Goal: Navigation & Orientation: Find specific page/section

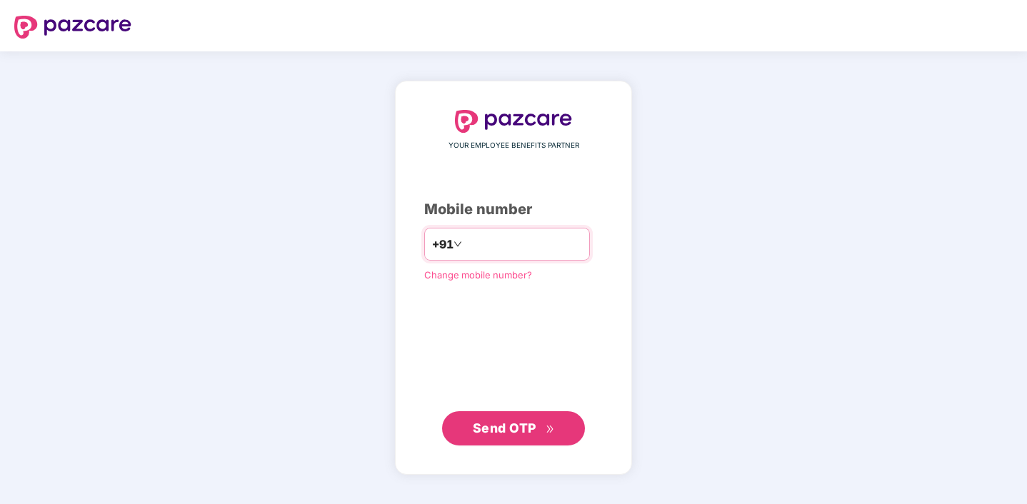
click at [482, 243] on input "number" at bounding box center [523, 244] width 117 height 23
type input "**"
click at [520, 273] on span "Change mobile number?" at bounding box center [478, 273] width 108 height 11
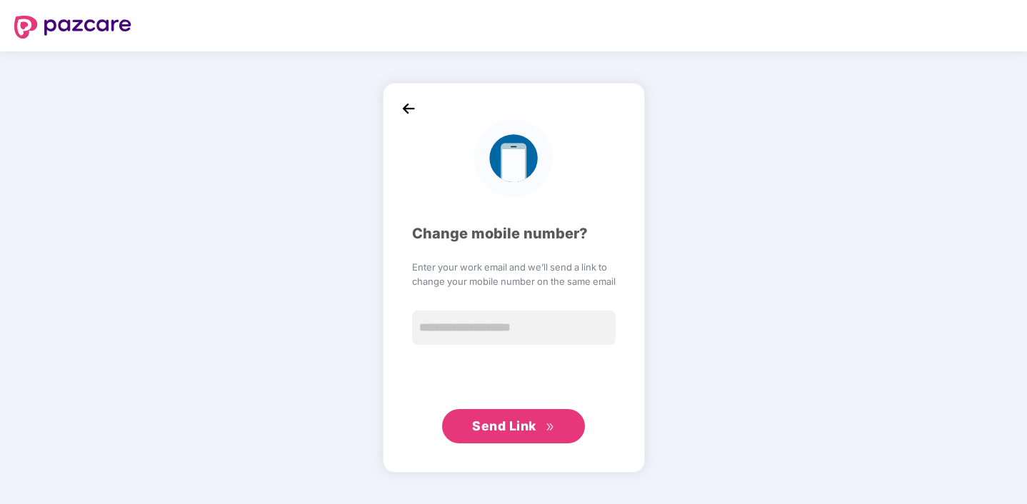
click at [408, 110] on img at bounding box center [408, 108] width 21 height 21
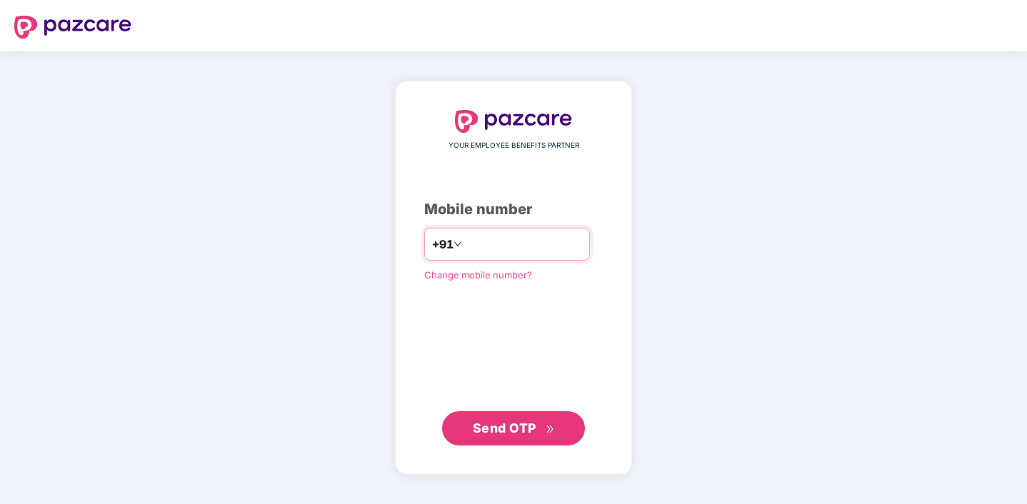
click at [483, 242] on input "number" at bounding box center [523, 244] width 117 height 23
type input "**********"
click at [482, 430] on span "Send OTP" at bounding box center [505, 428] width 64 height 15
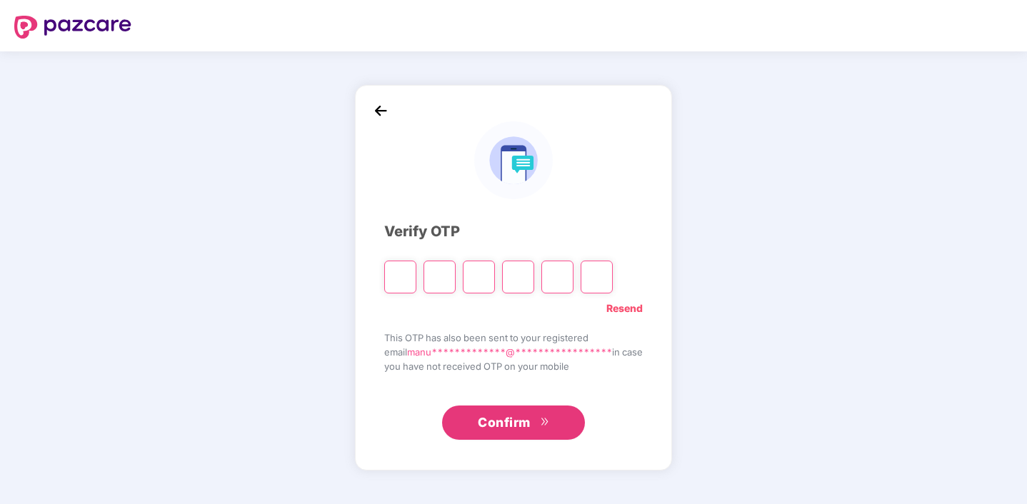
type input "*"
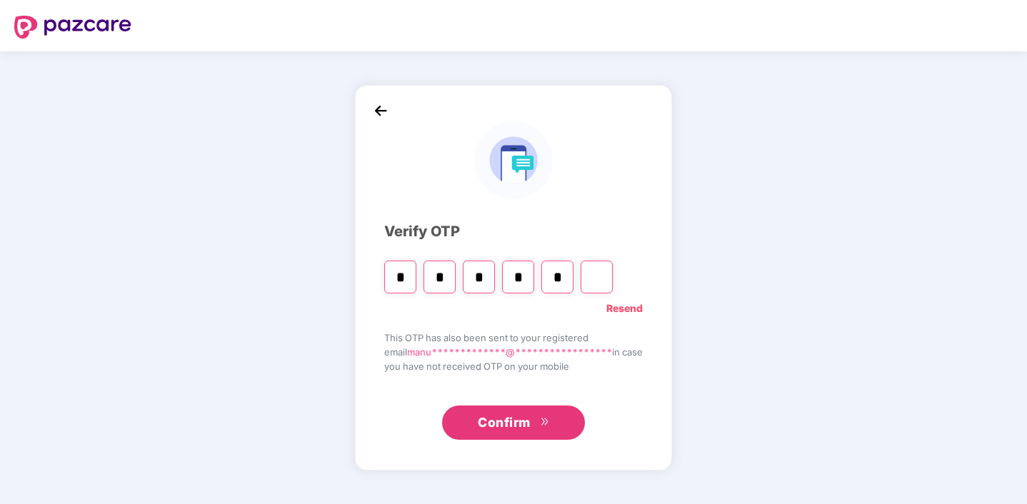
type input "*"
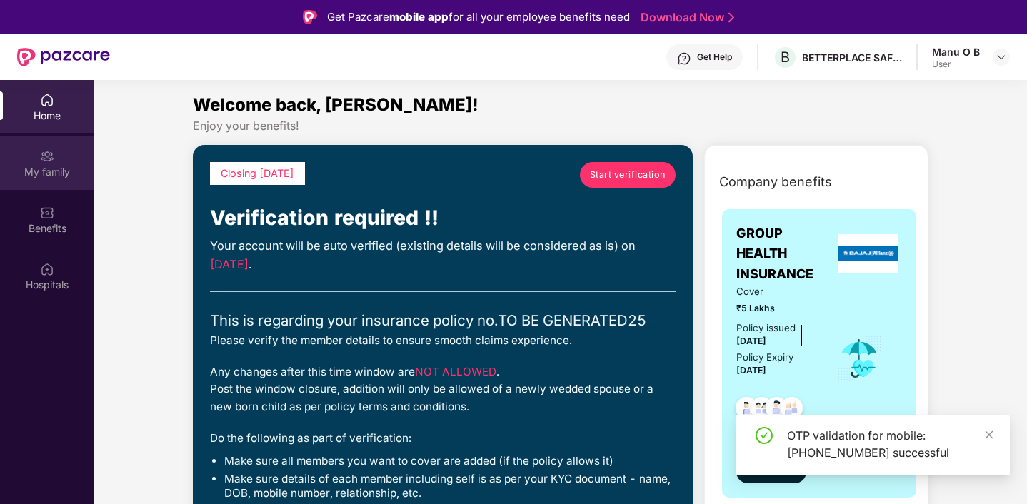
click at [61, 168] on div "My family" at bounding box center [47, 172] width 94 height 14
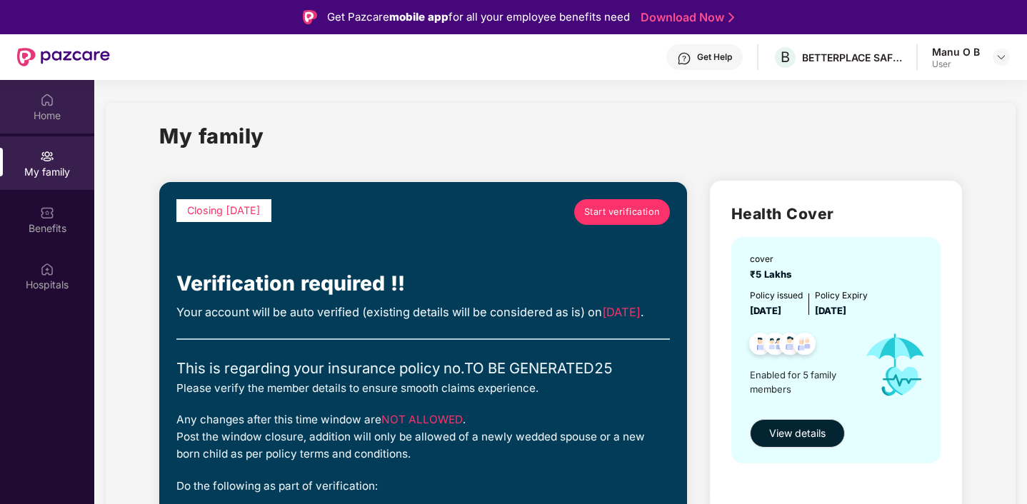
click at [54, 98] on img at bounding box center [47, 100] width 14 height 14
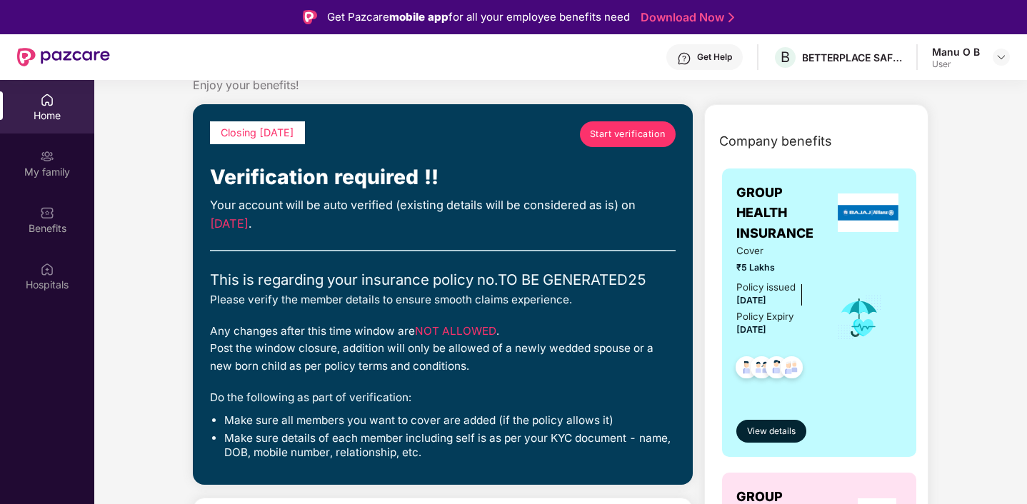
scroll to position [49, 0]
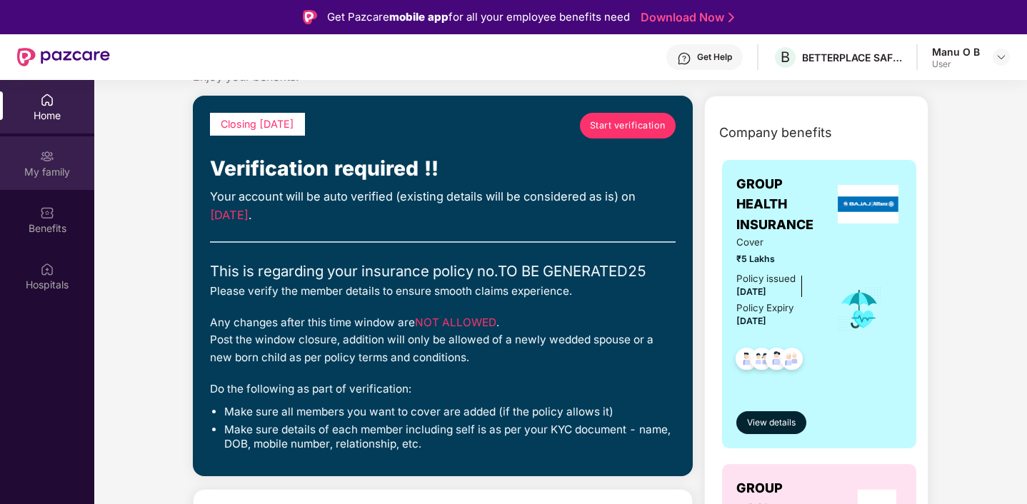
click at [46, 164] on div "My family" at bounding box center [47, 163] width 94 height 54
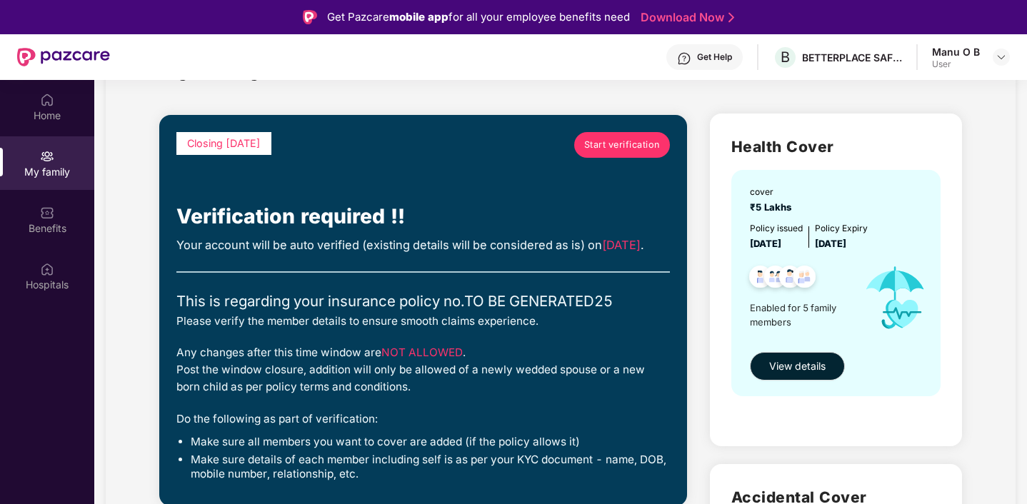
scroll to position [95, 0]
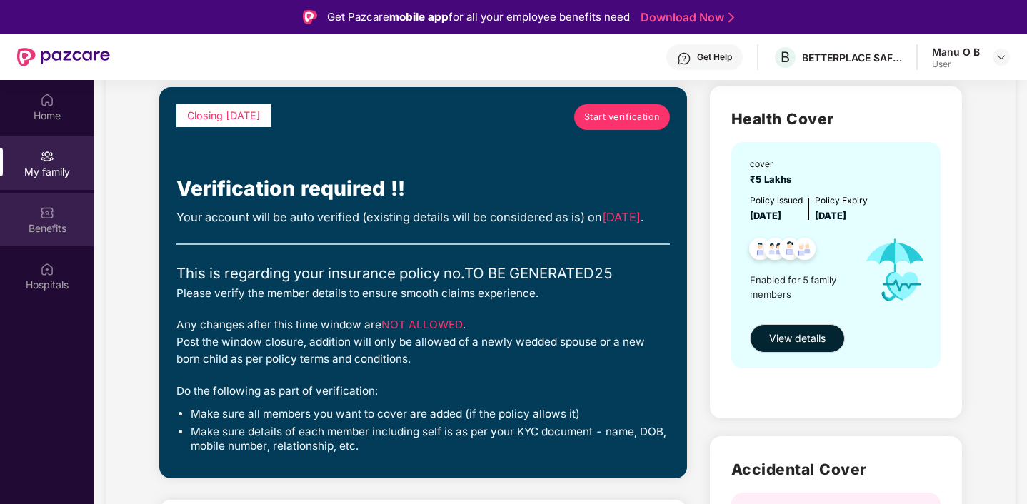
click at [44, 210] on img at bounding box center [47, 213] width 14 height 14
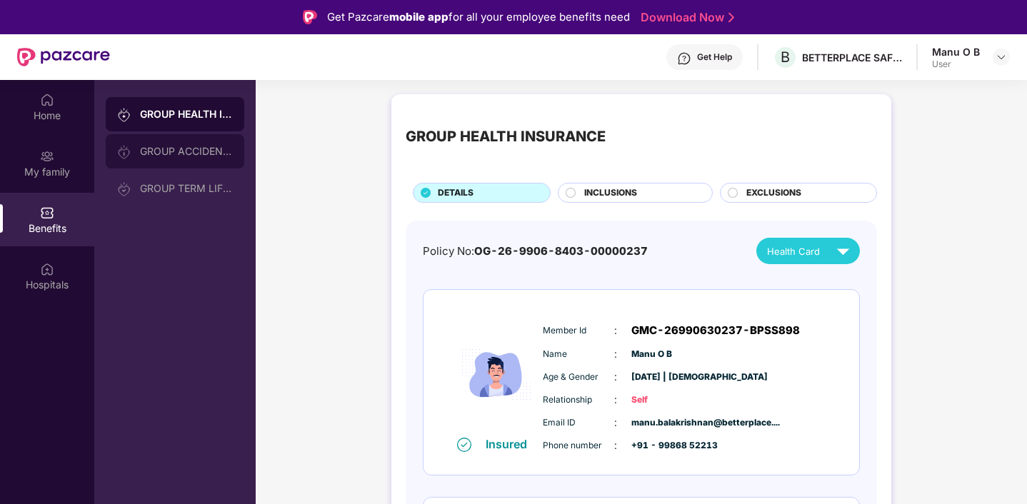
click at [178, 144] on div "GROUP ACCIDENTAL INSURANCE" at bounding box center [175, 151] width 139 height 34
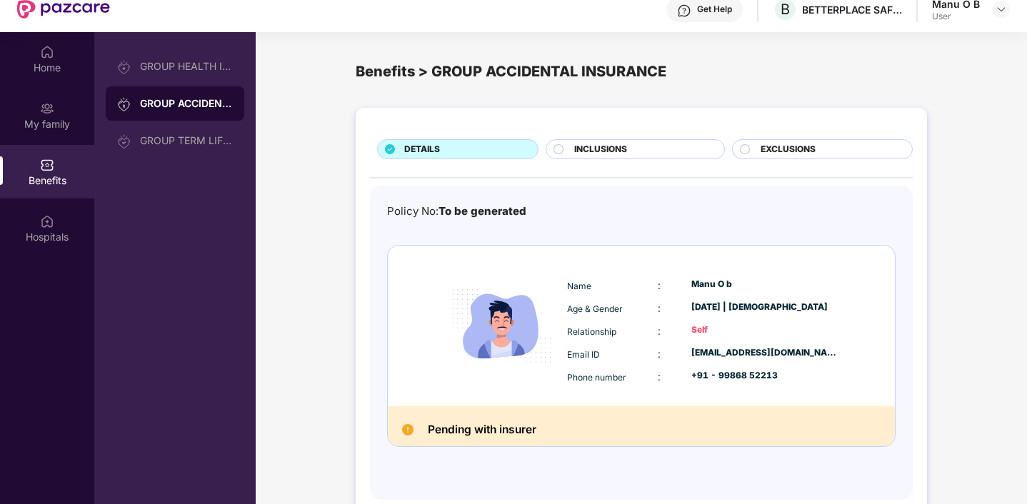
scroll to position [80, 0]
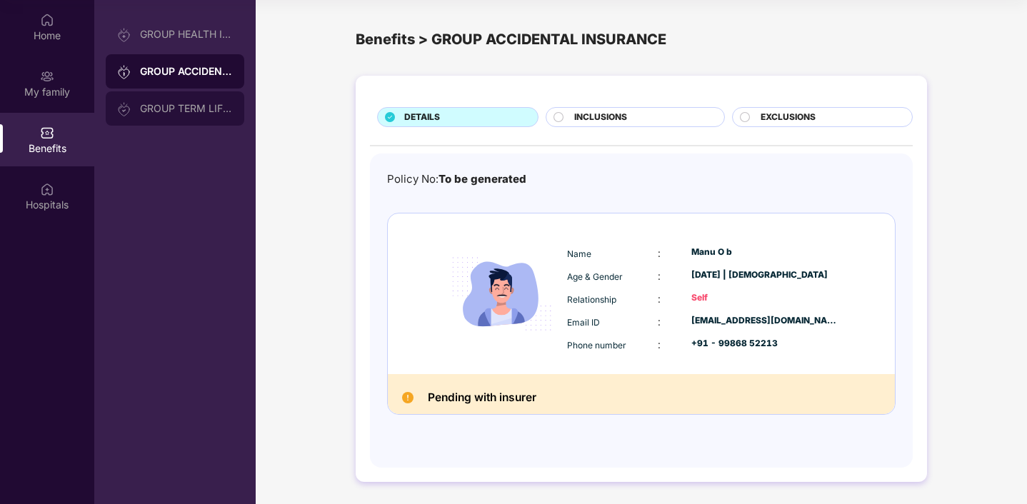
click at [185, 103] on div "GROUP TERM LIFE INSURANCE" at bounding box center [186, 108] width 93 height 11
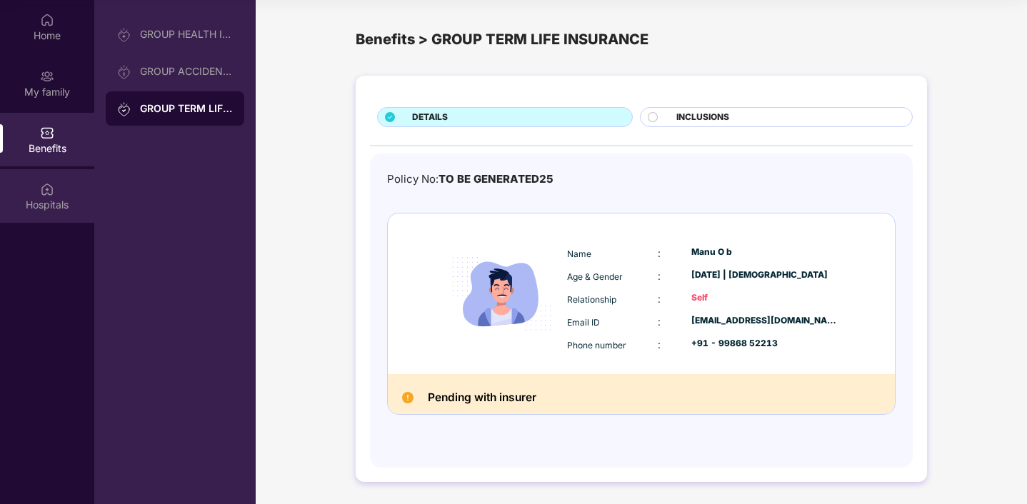
click at [36, 183] on div "Hospitals" at bounding box center [47, 196] width 94 height 54
